Goal: Information Seeking & Learning: Understand process/instructions

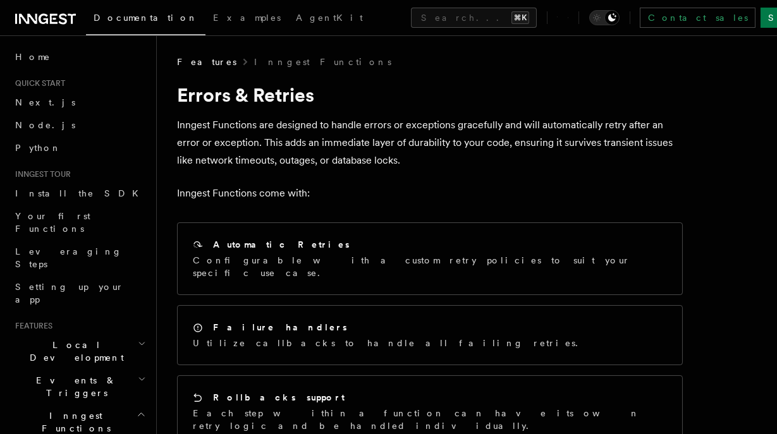
scroll to position [209, 0]
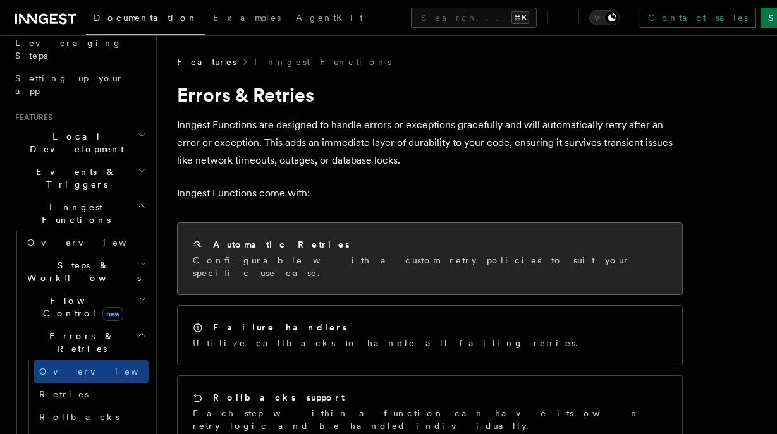
click at [309, 262] on p "Configurable with a custom retry policies to suit your specific use case." at bounding box center [430, 266] width 474 height 25
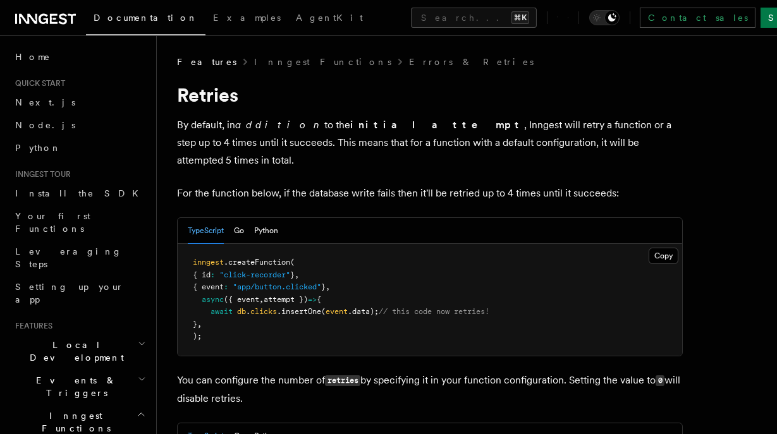
scroll to position [1146, 0]
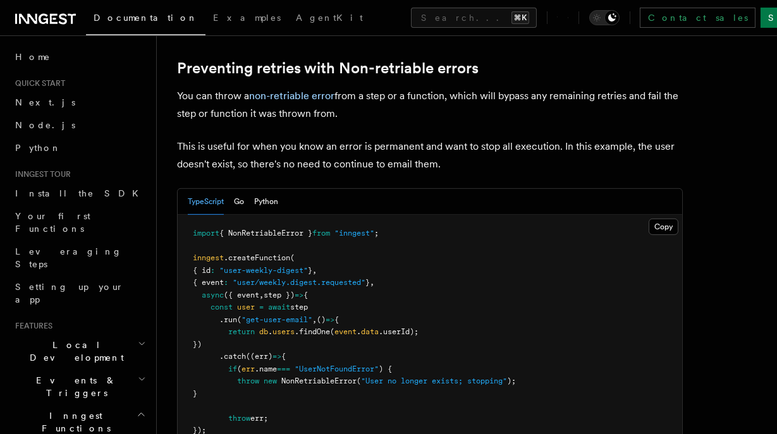
click at [267, 229] on span "{ NonRetriableError }" at bounding box center [265, 233] width 93 height 9
copy span "NonRetriableError"
